Goal: Check status: Check status

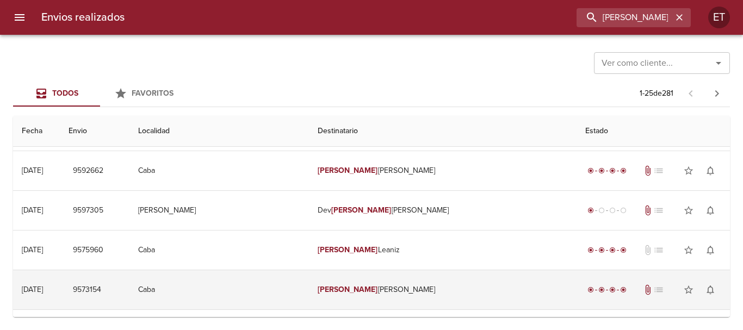
scroll to position [54, 0]
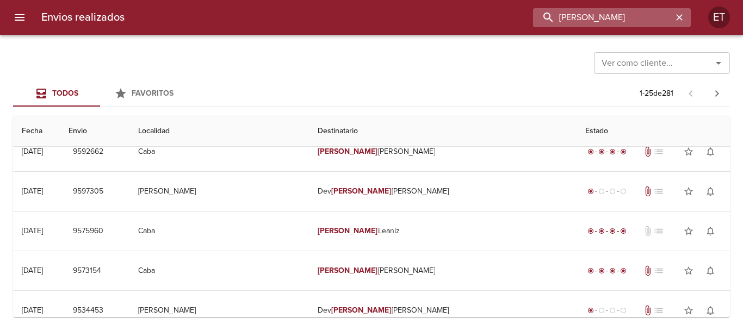
click at [603, 24] on input "[PERSON_NAME]" at bounding box center [602, 17] width 139 height 19
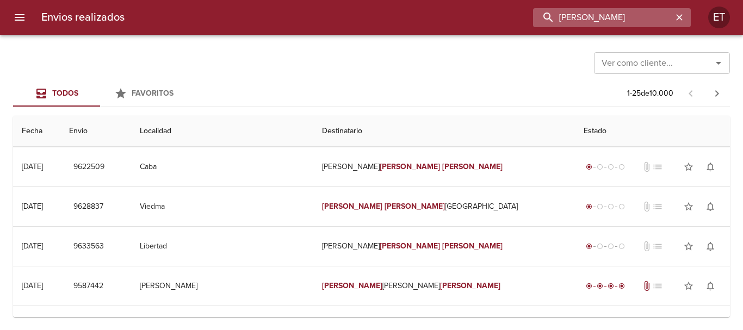
scroll to position [0, 0]
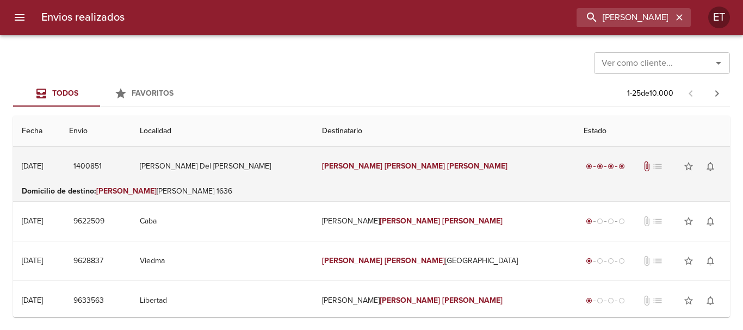
click at [400, 185] on td "[PERSON_NAME]" at bounding box center [444, 166] width 262 height 39
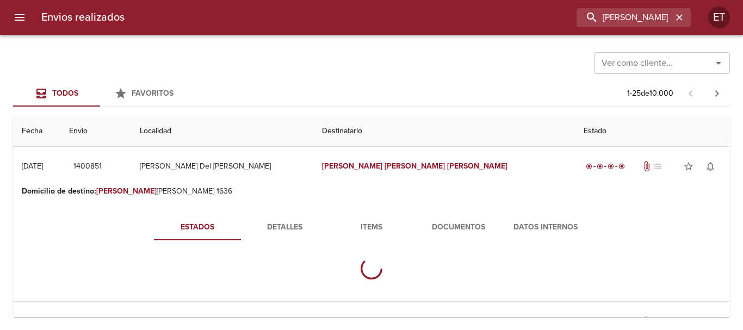
scroll to position [54, 0]
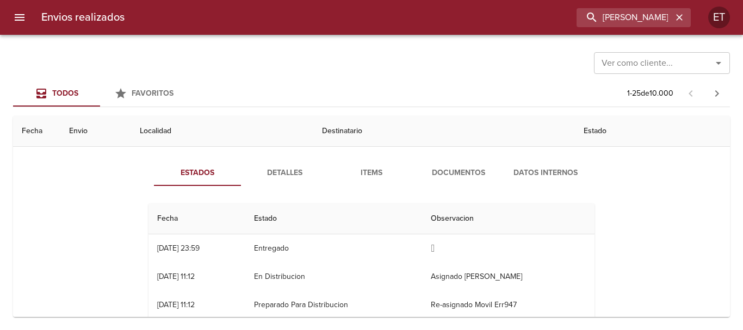
click at [437, 171] on span "Documentos" at bounding box center [459, 173] width 74 height 14
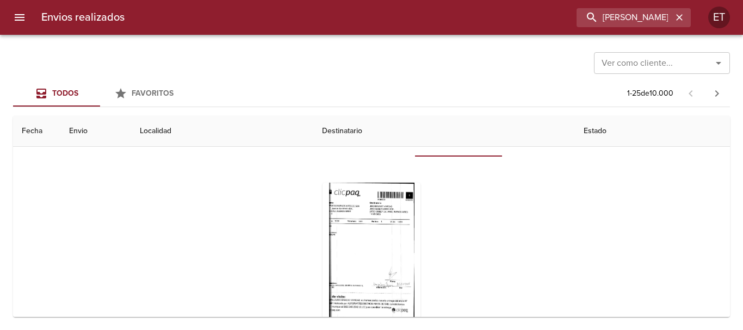
scroll to position [109, 0]
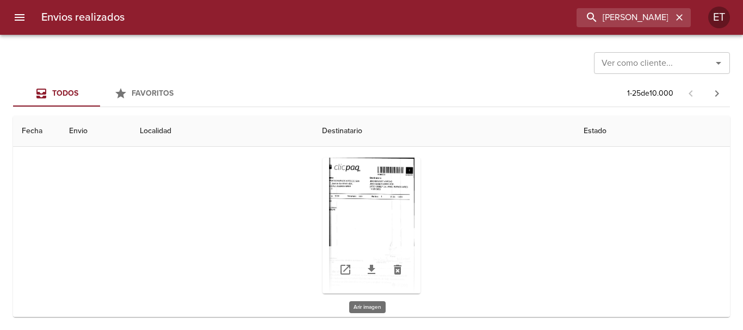
click at [355, 199] on div "Tabla de envíos del cliente" at bounding box center [372, 226] width 98 height 136
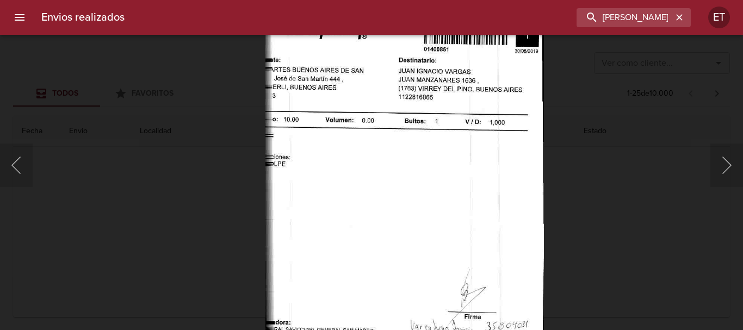
click at [429, 238] on img "Lightbox" at bounding box center [404, 216] width 279 height 445
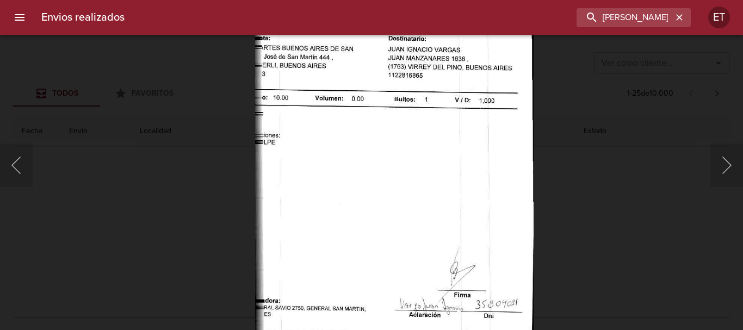
click at [670, 252] on div "Lightbox" at bounding box center [371, 165] width 743 height 330
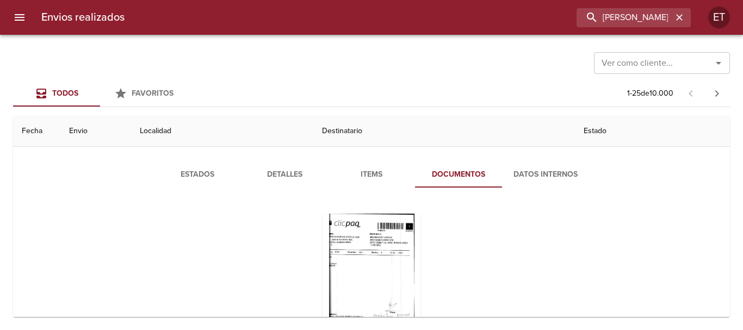
scroll to position [0, 0]
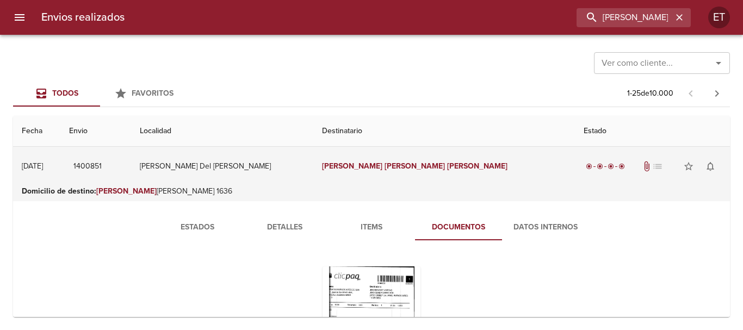
click at [385, 162] on em "[PERSON_NAME]" at bounding box center [415, 166] width 60 height 9
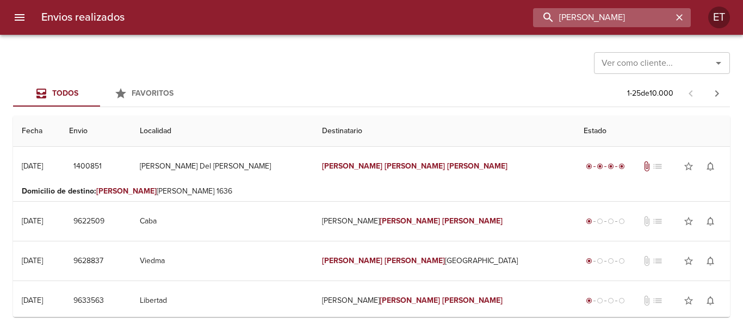
click at [666, 19] on input "[PERSON_NAME]" at bounding box center [602, 17] width 139 height 19
paste input "STOCCHETTI"
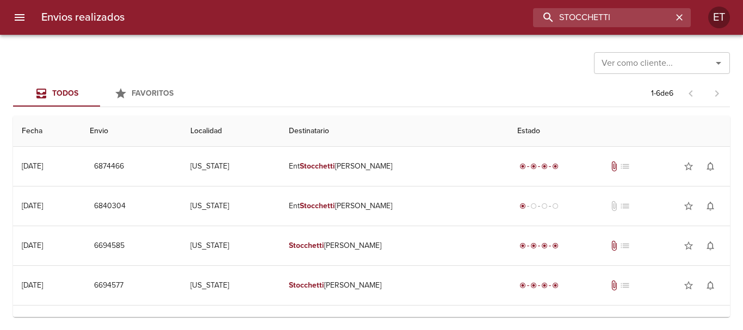
drag, startPoint x: 651, startPoint y: 16, endPoint x: 456, endPoint y: 11, distance: 194.8
click at [461, 8] on div "STOCCHETTI" at bounding box center [412, 17] width 558 height 19
click at [599, 18] on input "STOCCHETTI" at bounding box center [602, 17] width 139 height 19
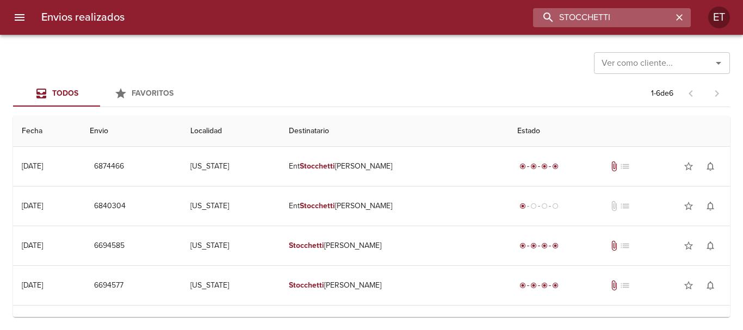
paste input "[PERSON_NAME]"
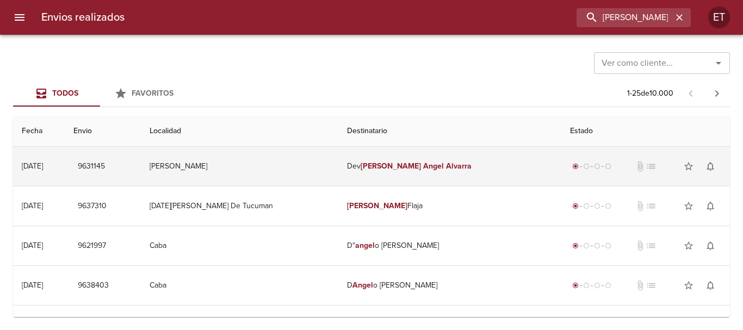
click at [458, 150] on td "Dev [PERSON_NAME]" at bounding box center [449, 166] width 223 height 39
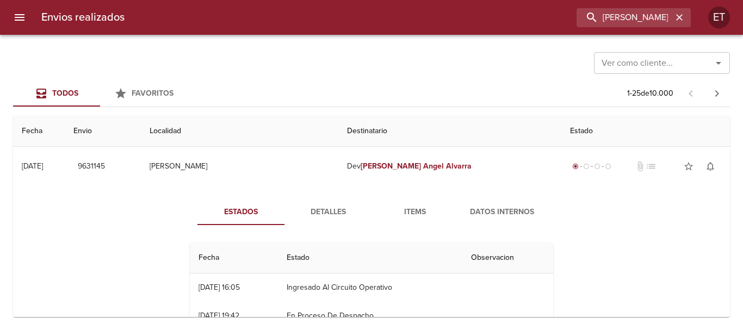
click at [429, 83] on div "Todos Favoritos 1 - 25 de 10.000" at bounding box center [371, 94] width 717 height 26
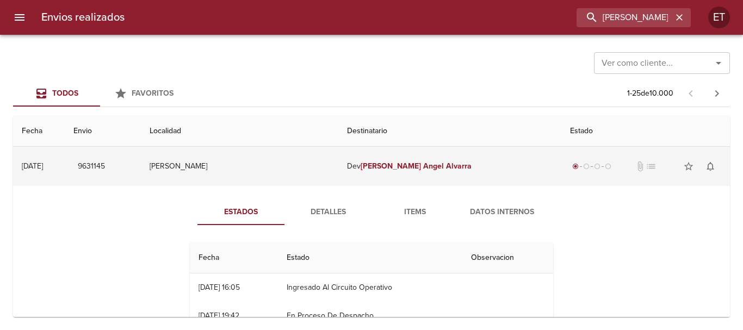
click at [440, 176] on td "Dev [PERSON_NAME]" at bounding box center [449, 166] width 223 height 39
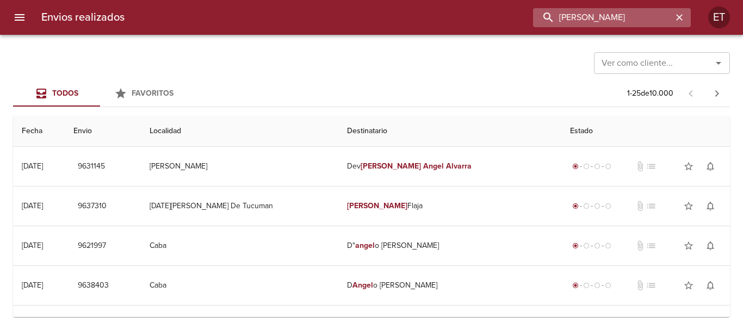
click at [639, 26] on input "[PERSON_NAME]" at bounding box center [602, 17] width 139 height 19
paste input "[GEOGRAPHIC_DATA]"
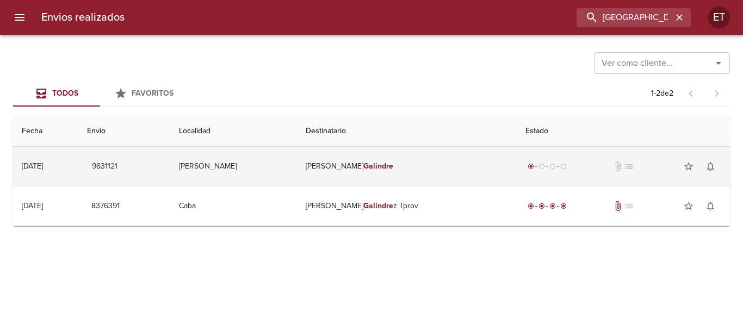
click at [388, 175] on td "Dev [PERSON_NAME]" at bounding box center [407, 166] width 220 height 39
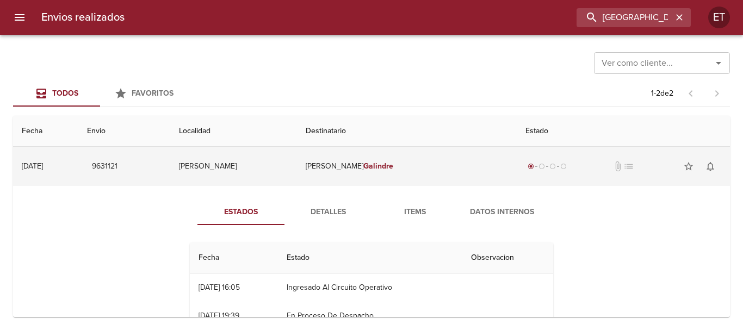
click at [401, 176] on td "Dev [PERSON_NAME]" at bounding box center [407, 166] width 220 height 39
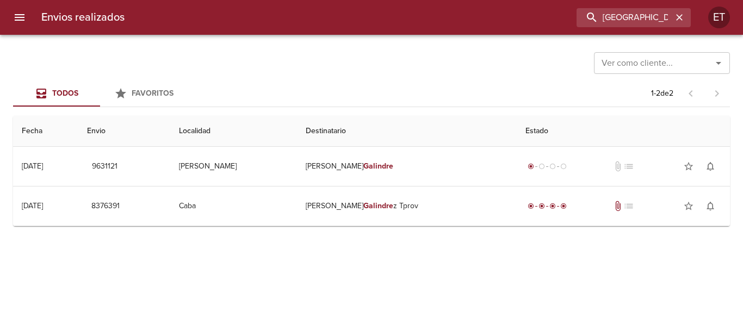
drag, startPoint x: 411, startPoint y: 70, endPoint x: 337, endPoint y: 11, distance: 94.5
click at [411, 70] on div "Ver como cliente... Ver como cliente..." at bounding box center [371, 62] width 717 height 28
click at [649, 25] on input "[GEOGRAPHIC_DATA]" at bounding box center [602, 17] width 139 height 19
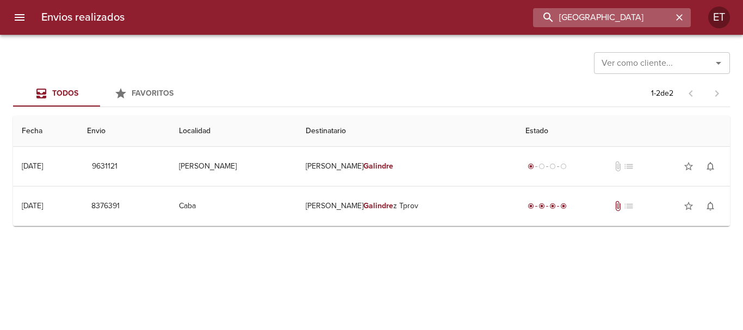
paste input "[PERSON_NAME]"
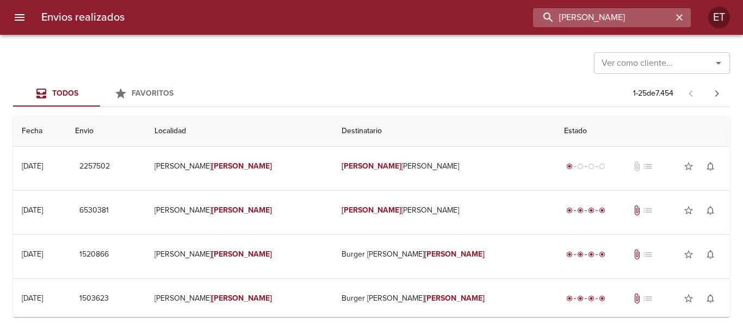
click at [566, 14] on input "[PERSON_NAME]" at bounding box center [602, 17] width 139 height 19
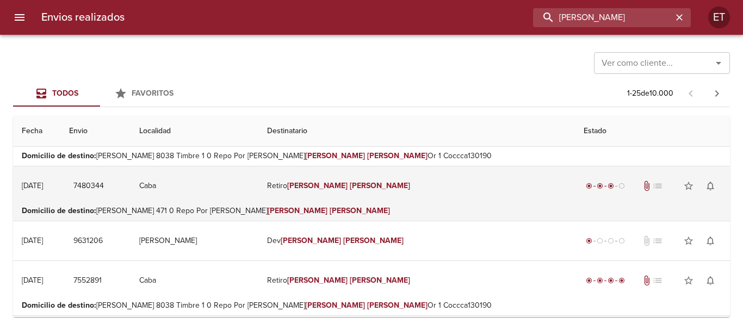
scroll to position [109, 0]
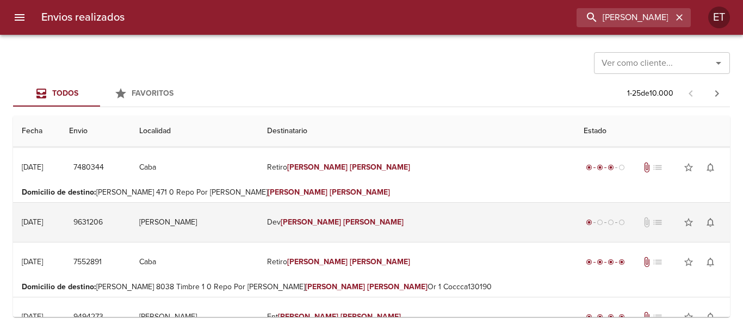
click at [404, 221] on em "[PERSON_NAME]" at bounding box center [373, 222] width 60 height 9
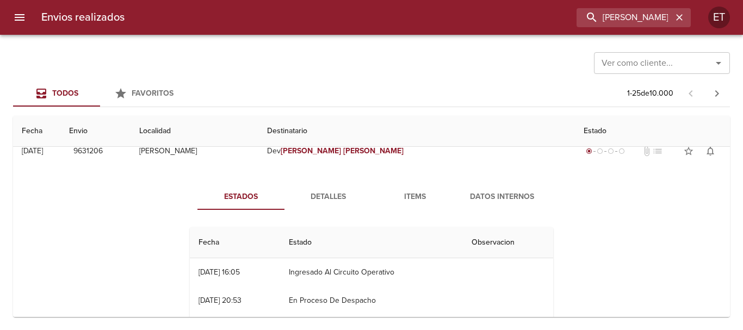
scroll to position [163, 0]
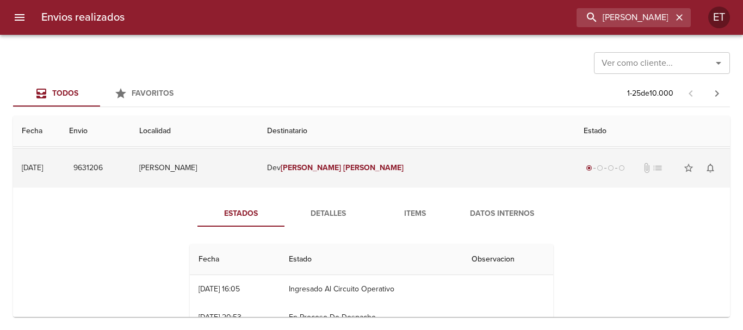
click at [404, 161] on td "[PERSON_NAME]" at bounding box center [416, 168] width 317 height 39
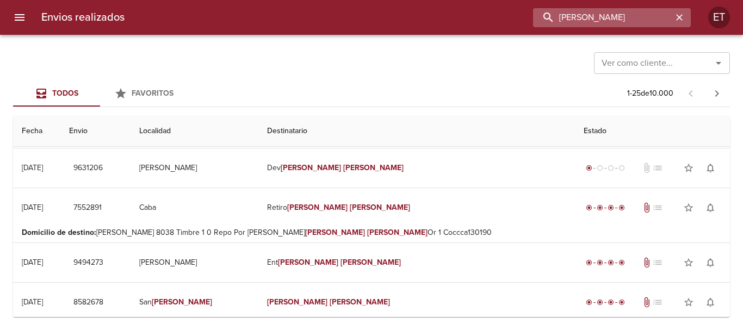
click at [613, 13] on input "[PERSON_NAME]" at bounding box center [602, 17] width 139 height 19
paste input "[PERSON_NAME] [PERSON_NAME] PEREYR"
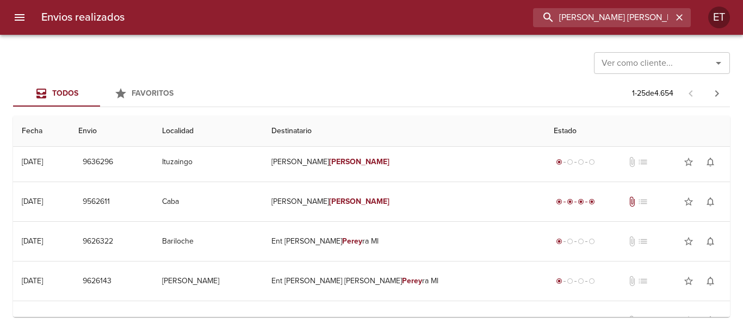
scroll to position [0, 0]
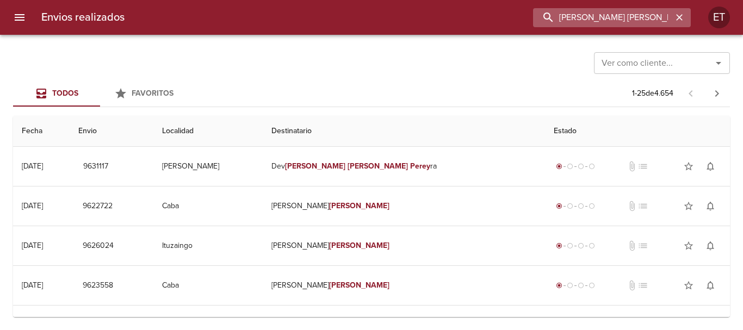
click at [640, 16] on input "[PERSON_NAME] [PERSON_NAME]" at bounding box center [602, 17] width 139 height 19
paste input "[PERSON_NAME]"
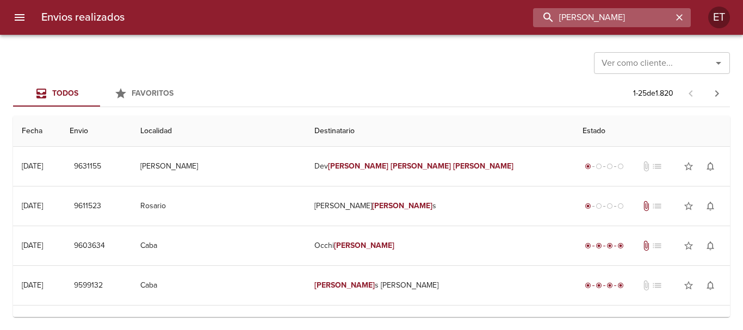
type input "[PERSON_NAME]"
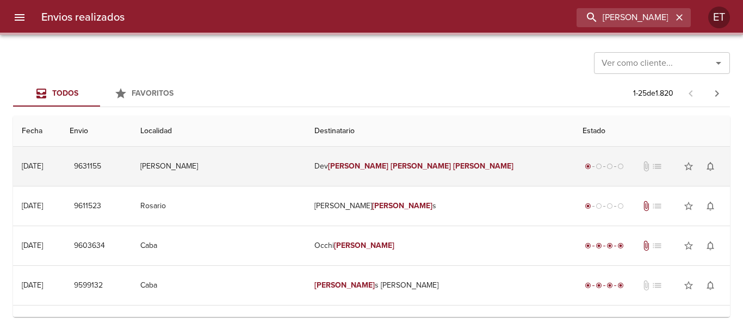
click at [453, 169] on em "[PERSON_NAME]" at bounding box center [483, 166] width 60 height 9
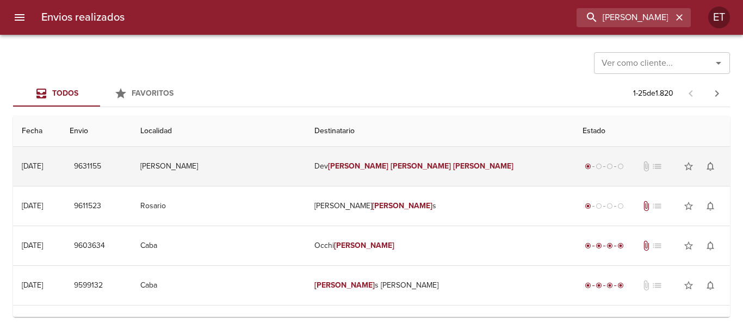
click at [306, 154] on td "[PERSON_NAME]" at bounding box center [219, 166] width 175 height 39
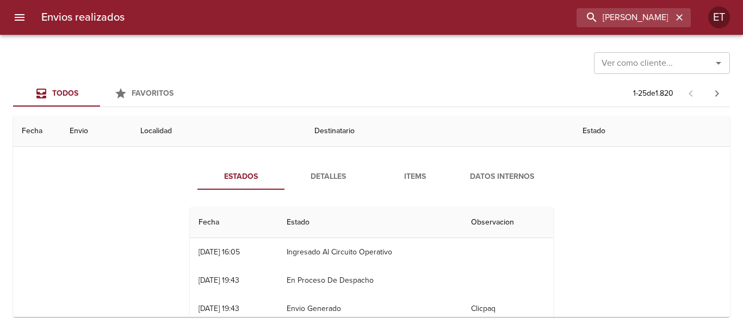
scroll to position [54, 0]
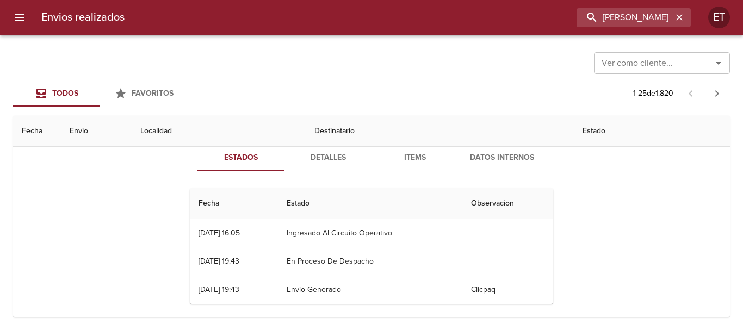
drag, startPoint x: 432, startPoint y: 73, endPoint x: 425, endPoint y: 100, distance: 27.6
click at [432, 73] on div "Ver como cliente... Ver como cliente..." at bounding box center [371, 62] width 717 height 28
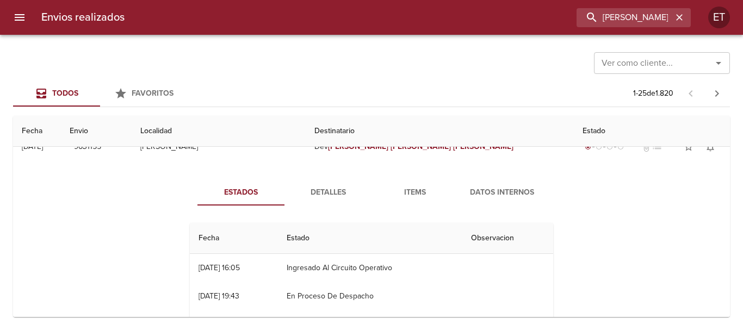
scroll to position [0, 0]
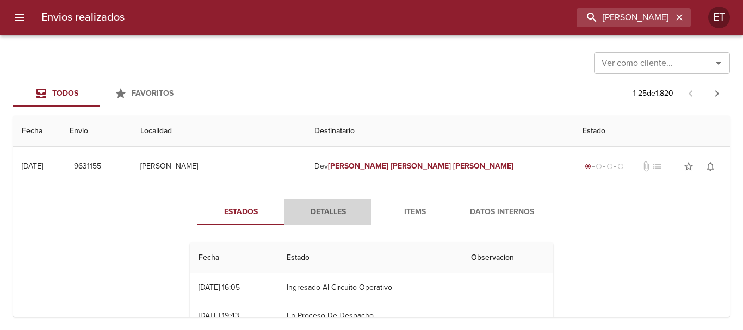
click at [347, 218] on span "Detalles" at bounding box center [328, 213] width 74 height 14
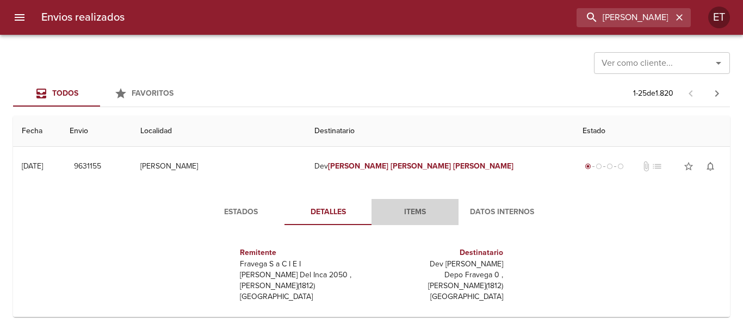
click at [415, 211] on span "Items" at bounding box center [415, 213] width 74 height 14
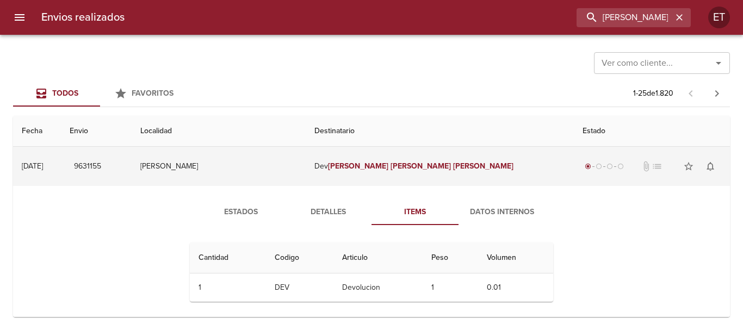
click at [425, 159] on td "Dev [PERSON_NAME]" at bounding box center [440, 166] width 268 height 39
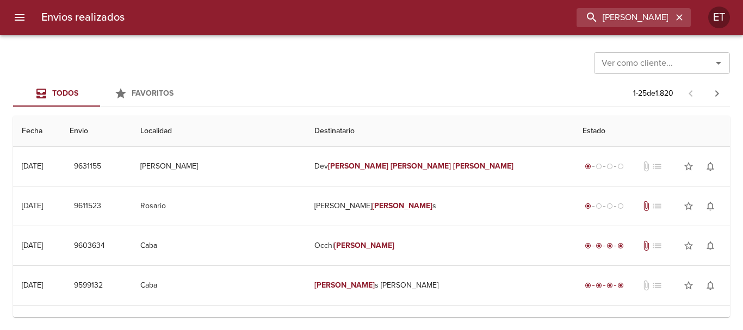
click at [319, 65] on div "Ver como cliente... Ver como cliente..." at bounding box center [371, 62] width 717 height 28
click at [461, 87] on div "Todos Favoritos 1 - 25 de 1.820" at bounding box center [371, 94] width 717 height 26
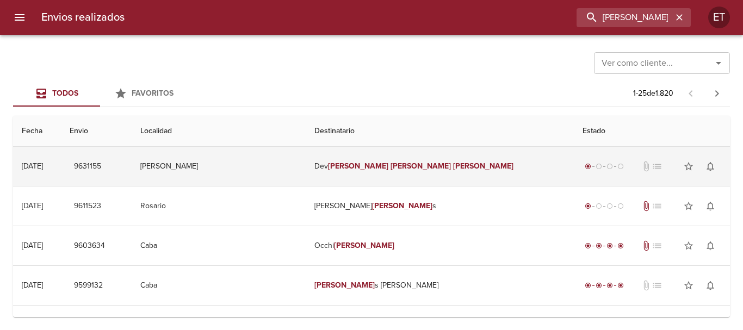
click at [398, 153] on td "Dev [PERSON_NAME]" at bounding box center [440, 166] width 268 height 39
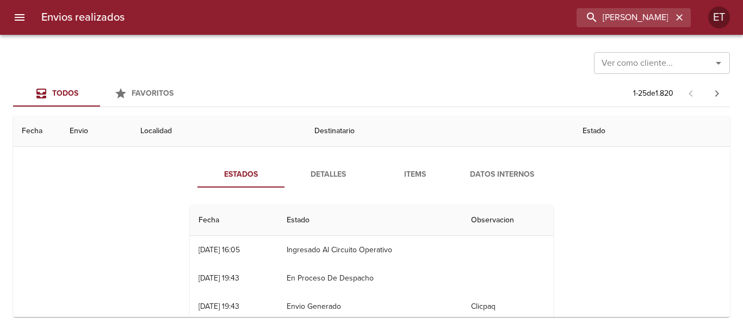
scroll to position [54, 0]
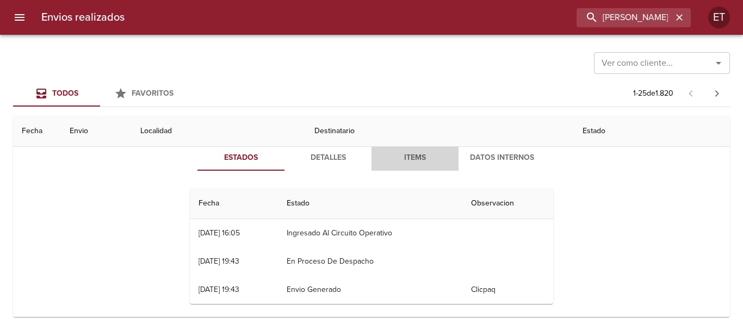
click at [396, 164] on span "Items" at bounding box center [415, 158] width 74 height 14
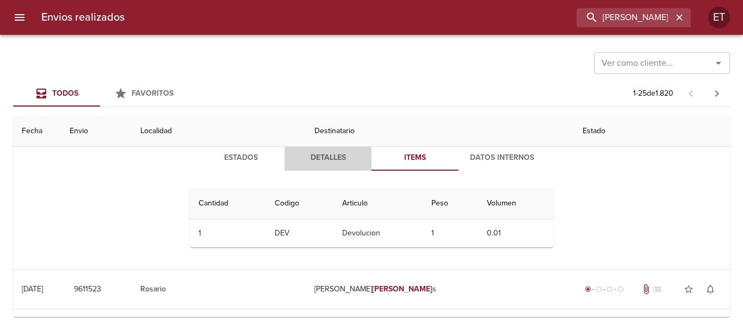
click at [321, 165] on button "Detalles" at bounding box center [327, 158] width 87 height 26
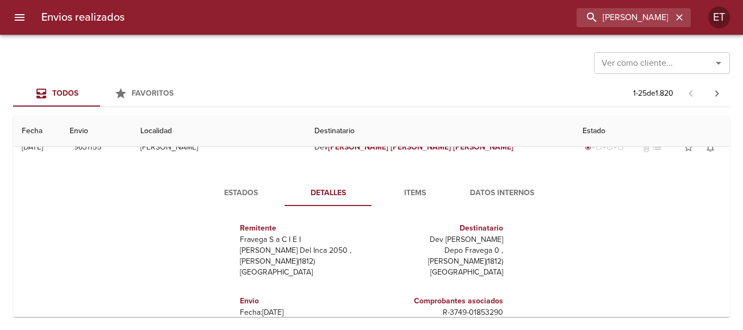
scroll to position [0, 0]
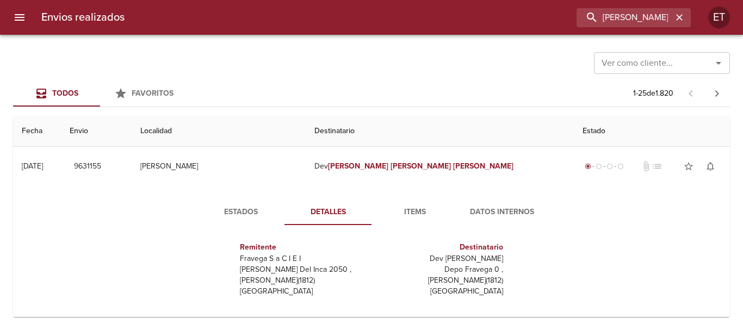
click at [472, 187] on div "Estados Detalles Items Datos Internos Remitente Fravega S a C I E I [PERSON_NAM…" at bounding box center [372, 325] width 700 height 279
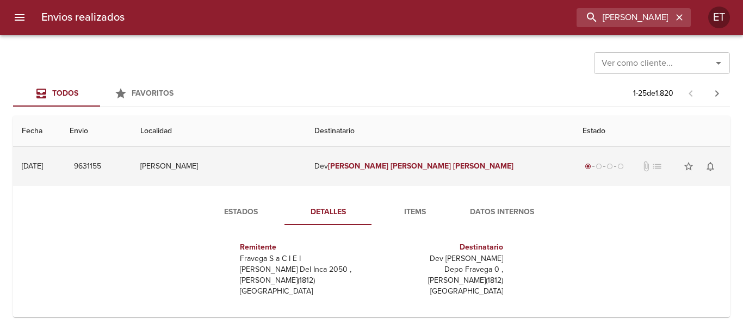
click at [461, 168] on td "Dev [PERSON_NAME]" at bounding box center [440, 166] width 268 height 39
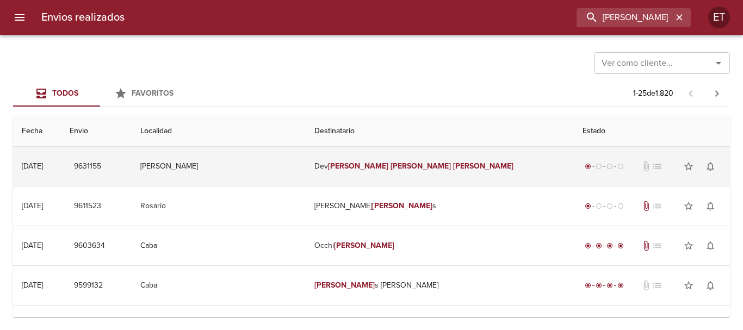
click at [466, 165] on td "Dev [PERSON_NAME]" at bounding box center [440, 166] width 268 height 39
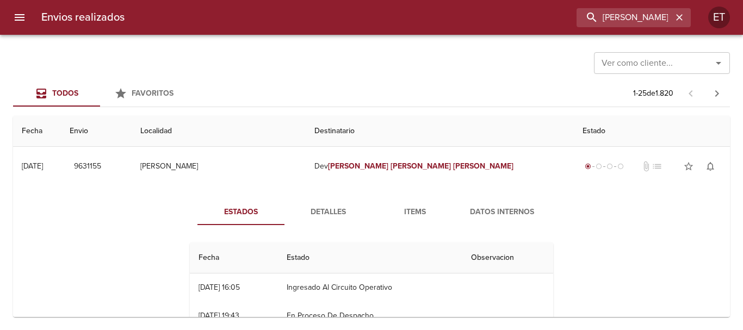
click at [407, 212] on span "Items" at bounding box center [415, 213] width 74 height 14
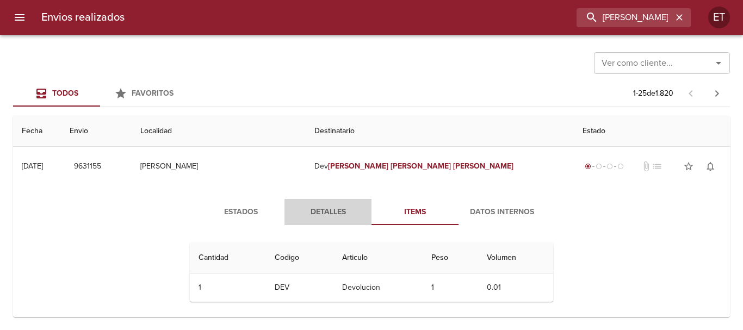
drag, startPoint x: 337, startPoint y: 199, endPoint x: 251, endPoint y: 212, distance: 86.9
click at [337, 199] on button "Detalles" at bounding box center [327, 212] width 87 height 26
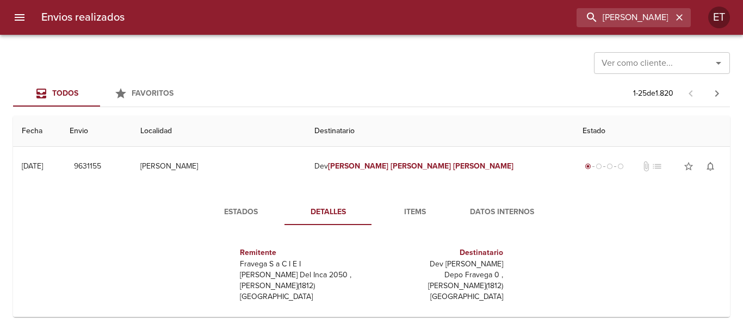
click at [233, 212] on span "Estados" at bounding box center [241, 213] width 74 height 14
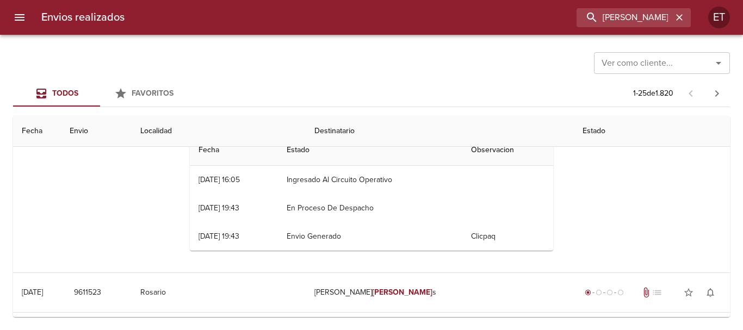
scroll to position [109, 0]
click at [368, 174] on td "Ingresado Al Circuito Operativo" at bounding box center [370, 179] width 184 height 28
click at [379, 197] on td "En Proceso De Despacho" at bounding box center [370, 207] width 184 height 28
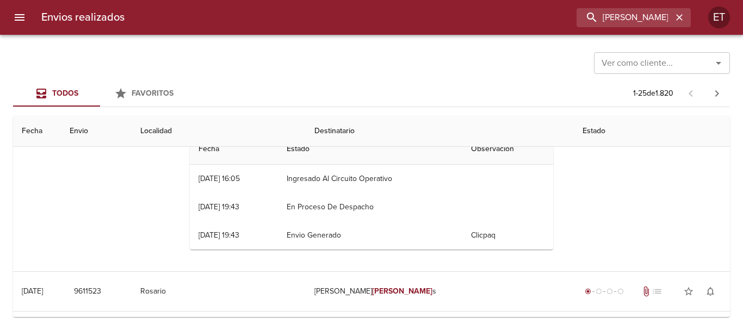
drag, startPoint x: 363, startPoint y: 179, endPoint x: 417, endPoint y: 222, distance: 68.8
click at [413, 224] on tbody "03/10 [DATE] 16:05 Ingresado Al Circuito Operativo 02/10 [DATE] 19:43 En Proces…" at bounding box center [371, 207] width 363 height 85
drag, startPoint x: 417, startPoint y: 222, endPoint x: 383, endPoint y: 190, distance: 46.2
click at [417, 222] on td "Envio Generado" at bounding box center [370, 235] width 184 height 28
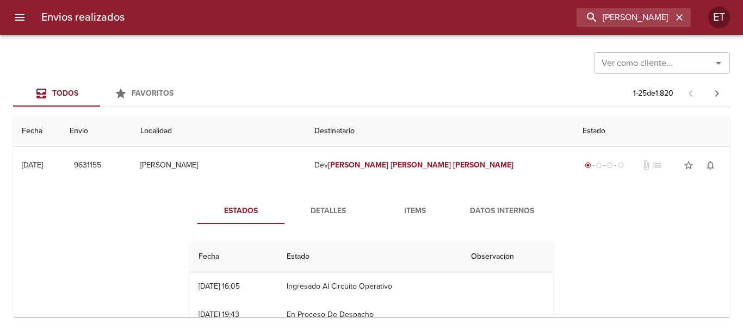
scroll to position [0, 0]
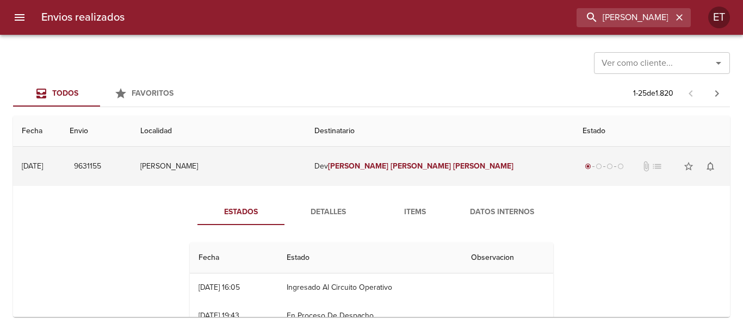
click at [306, 177] on td "[PERSON_NAME]" at bounding box center [219, 166] width 175 height 39
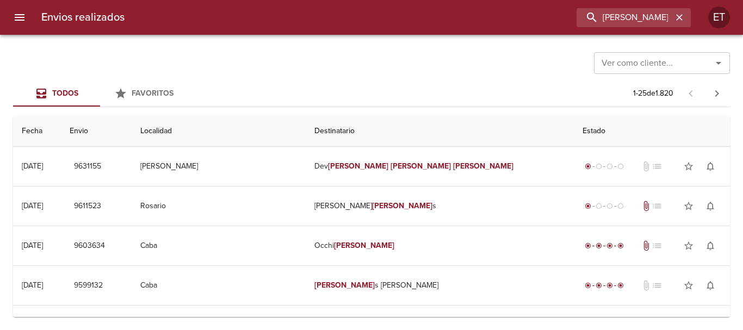
click at [389, 72] on div "Ver como cliente... Ver como cliente..." at bounding box center [371, 62] width 717 height 28
click at [682, 20] on icon "button" at bounding box center [679, 17] width 7 height 7
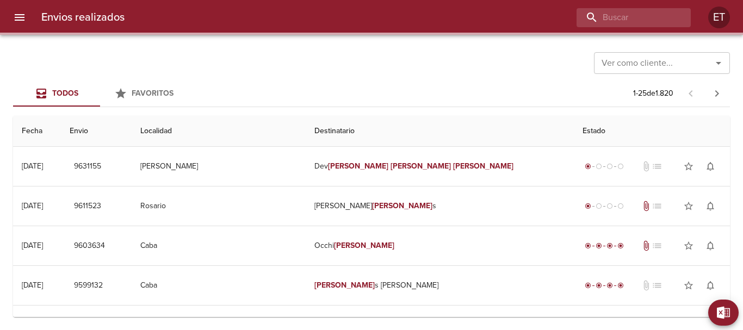
click at [471, 48] on div "Ver como cliente... Ver como cliente..." at bounding box center [371, 62] width 717 height 28
